Goal: Information Seeking & Learning: Learn about a topic

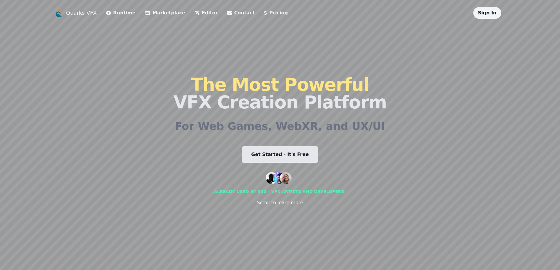
drag, startPoint x: 350, startPoint y: 90, endPoint x: 285, endPoint y: 155, distance: 92.3
click at [285, 155] on link "Get Started - It's Free" at bounding box center [280, 154] width 76 height 16
click at [277, 203] on div "Scroll to learn more" at bounding box center [280, 202] width 46 height 7
click at [207, 14] on link "Editor" at bounding box center [206, 12] width 23 height 7
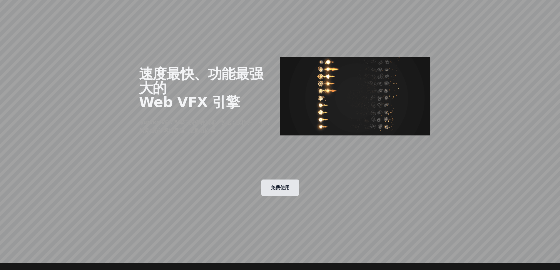
scroll to position [265, 0]
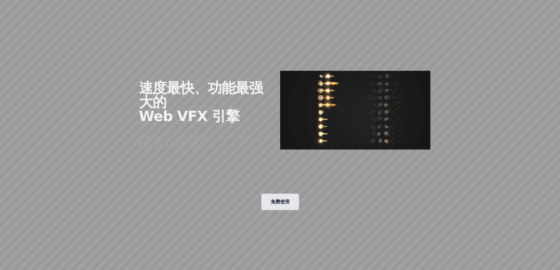
click at [277, 194] on link "免费使用" at bounding box center [280, 202] width 38 height 16
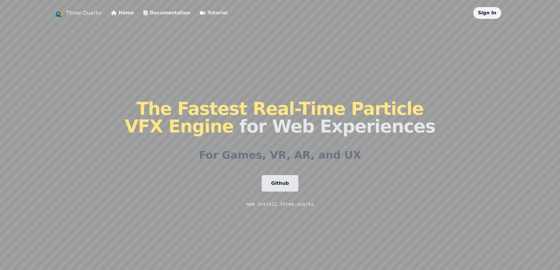
click at [166, 13] on link "Documentation" at bounding box center [167, 12] width 47 height 7
